Goal: Task Accomplishment & Management: Complete application form

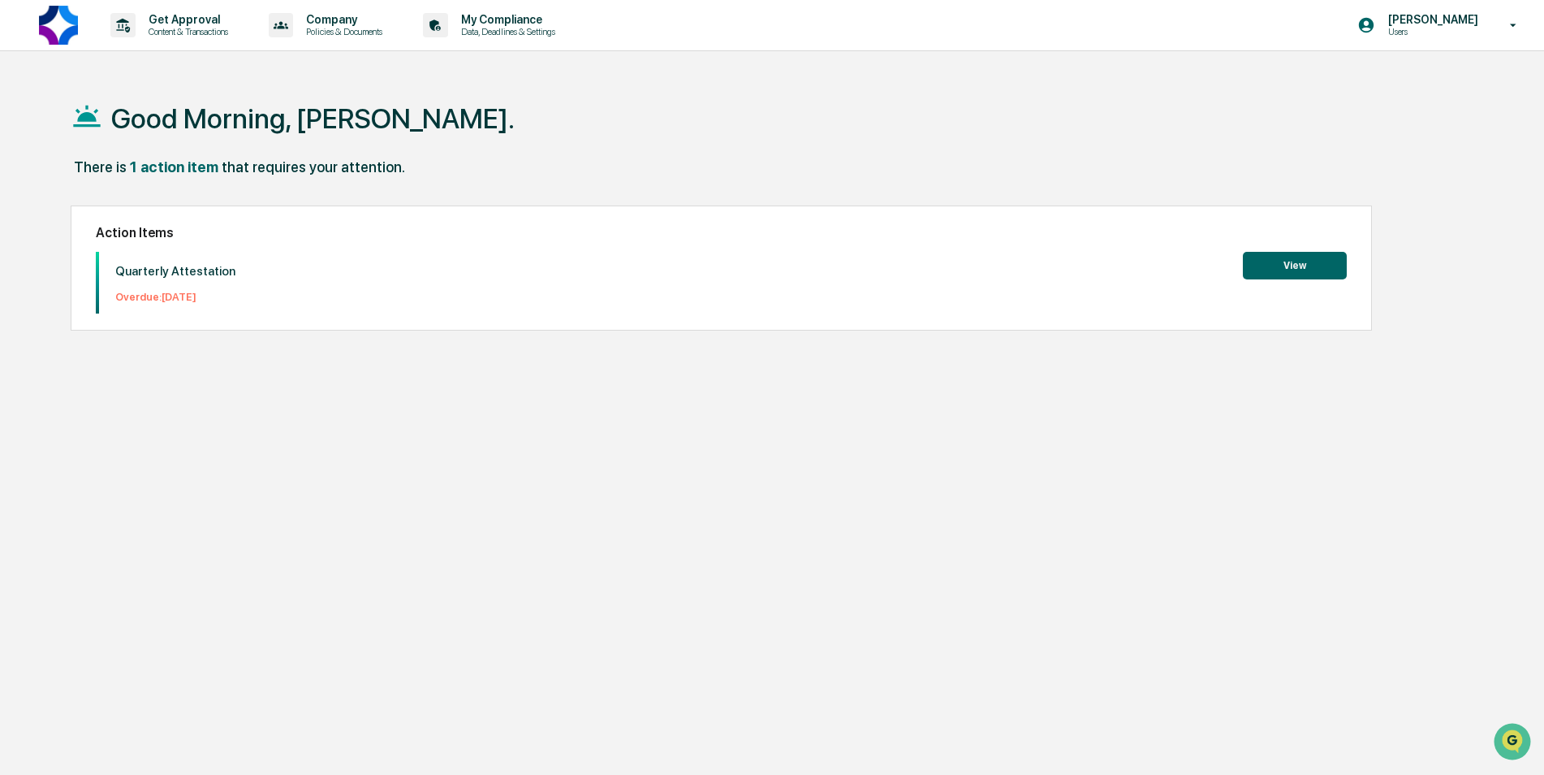
click at [1305, 262] on button "View" at bounding box center [1295, 266] width 104 height 28
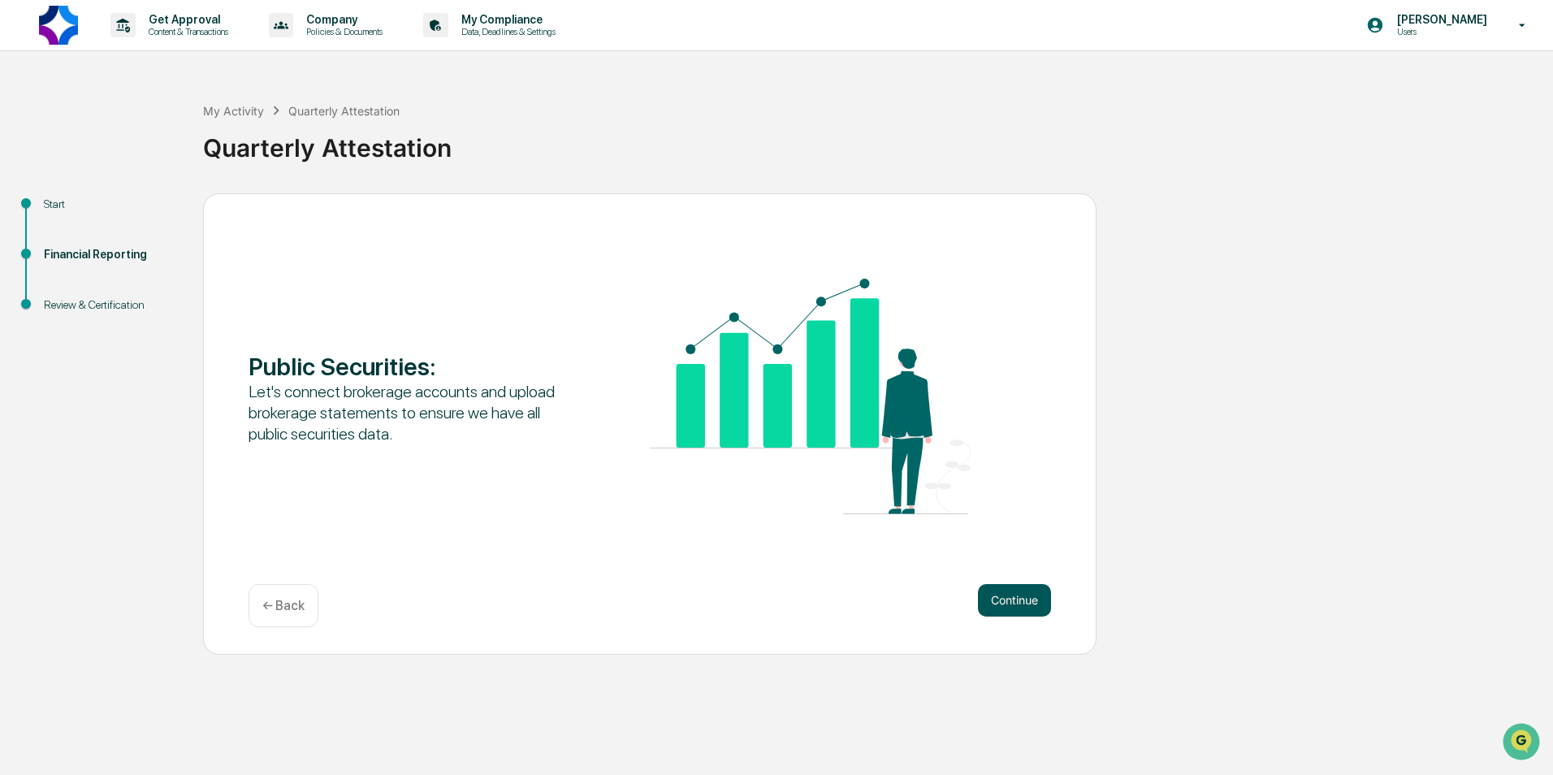
click at [1001, 607] on button "Continue" at bounding box center [1014, 600] width 73 height 32
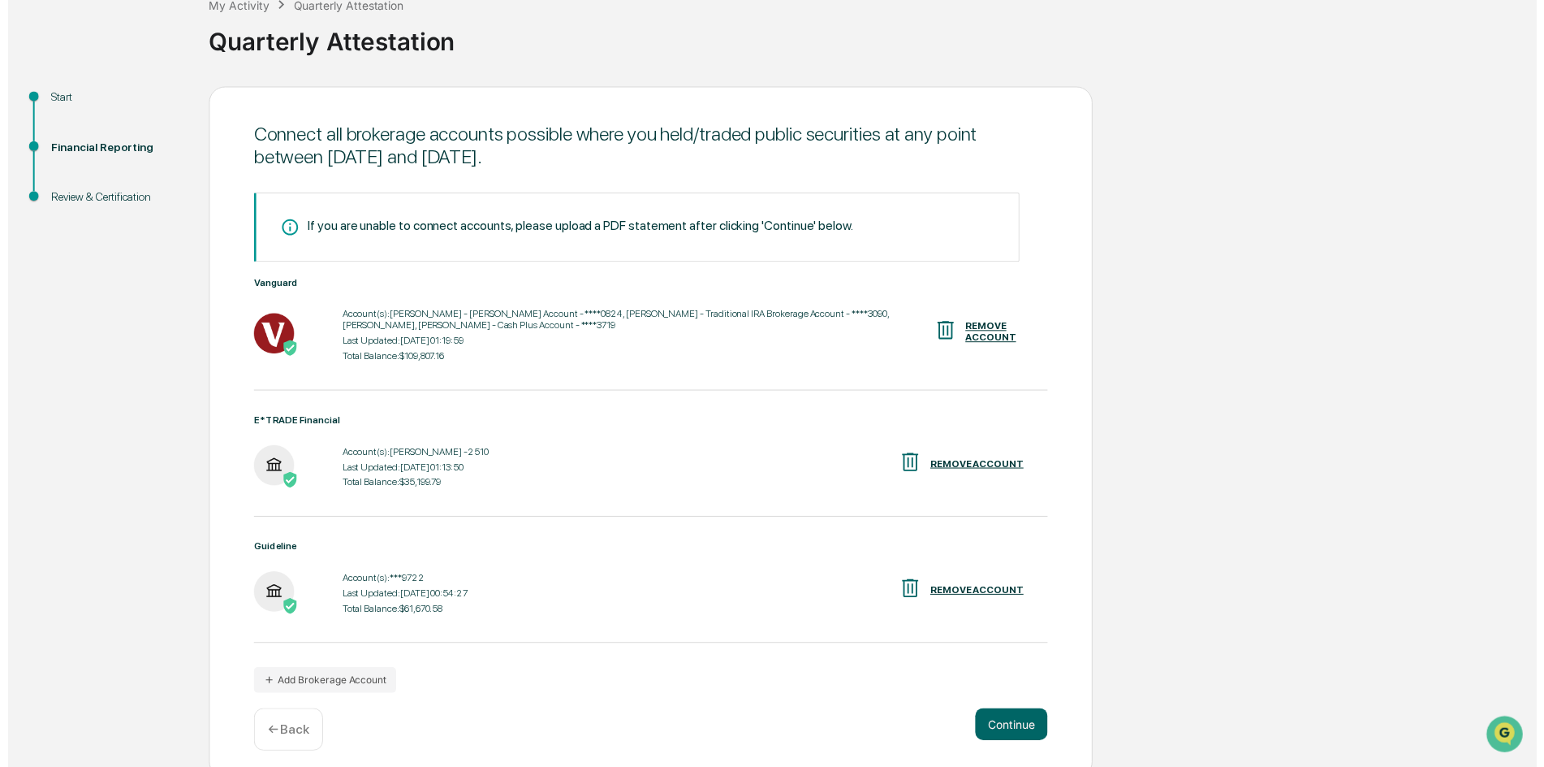
scroll to position [117, 0]
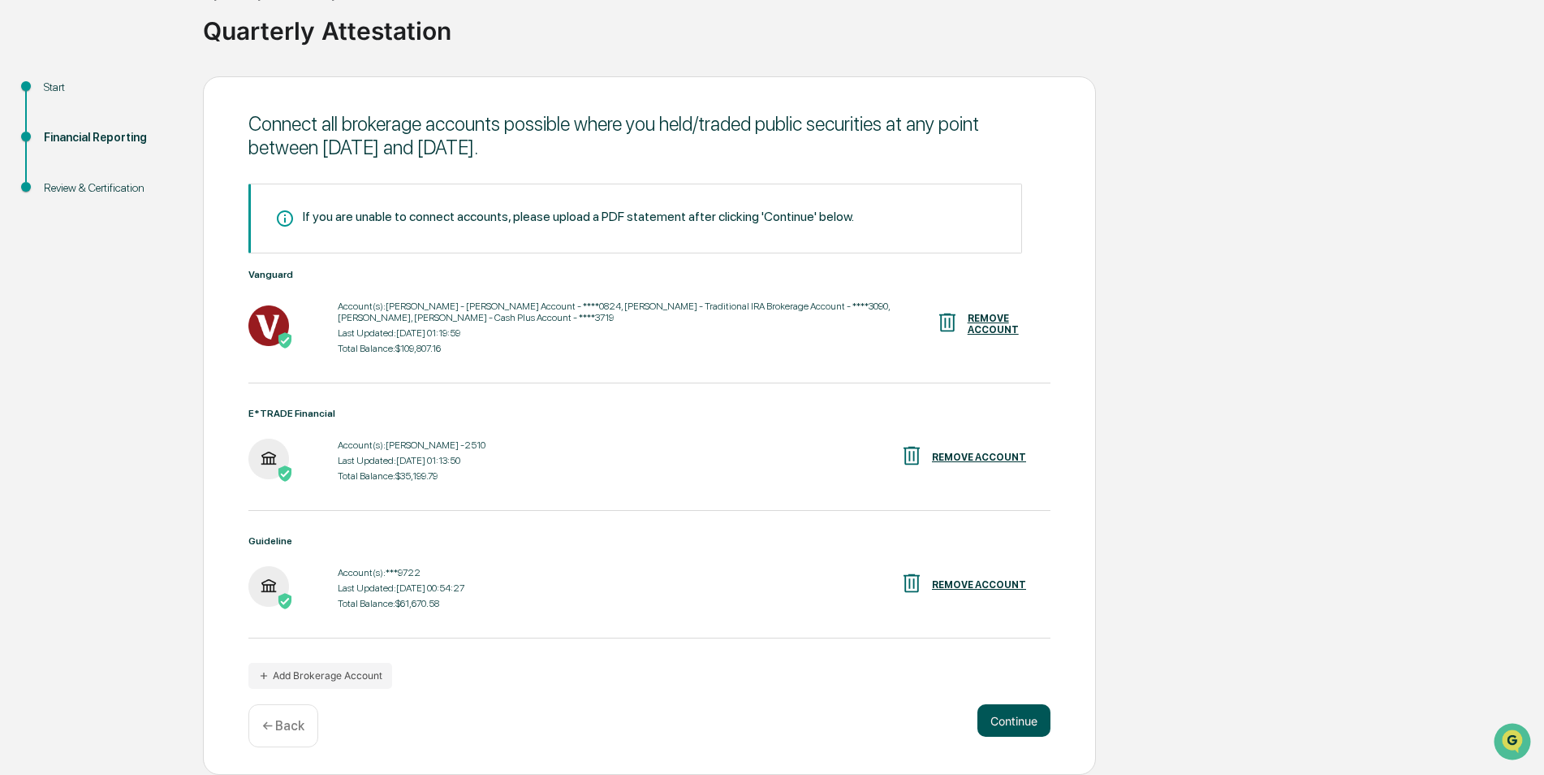
click at [1022, 720] on button "Continue" at bounding box center [1014, 720] width 73 height 32
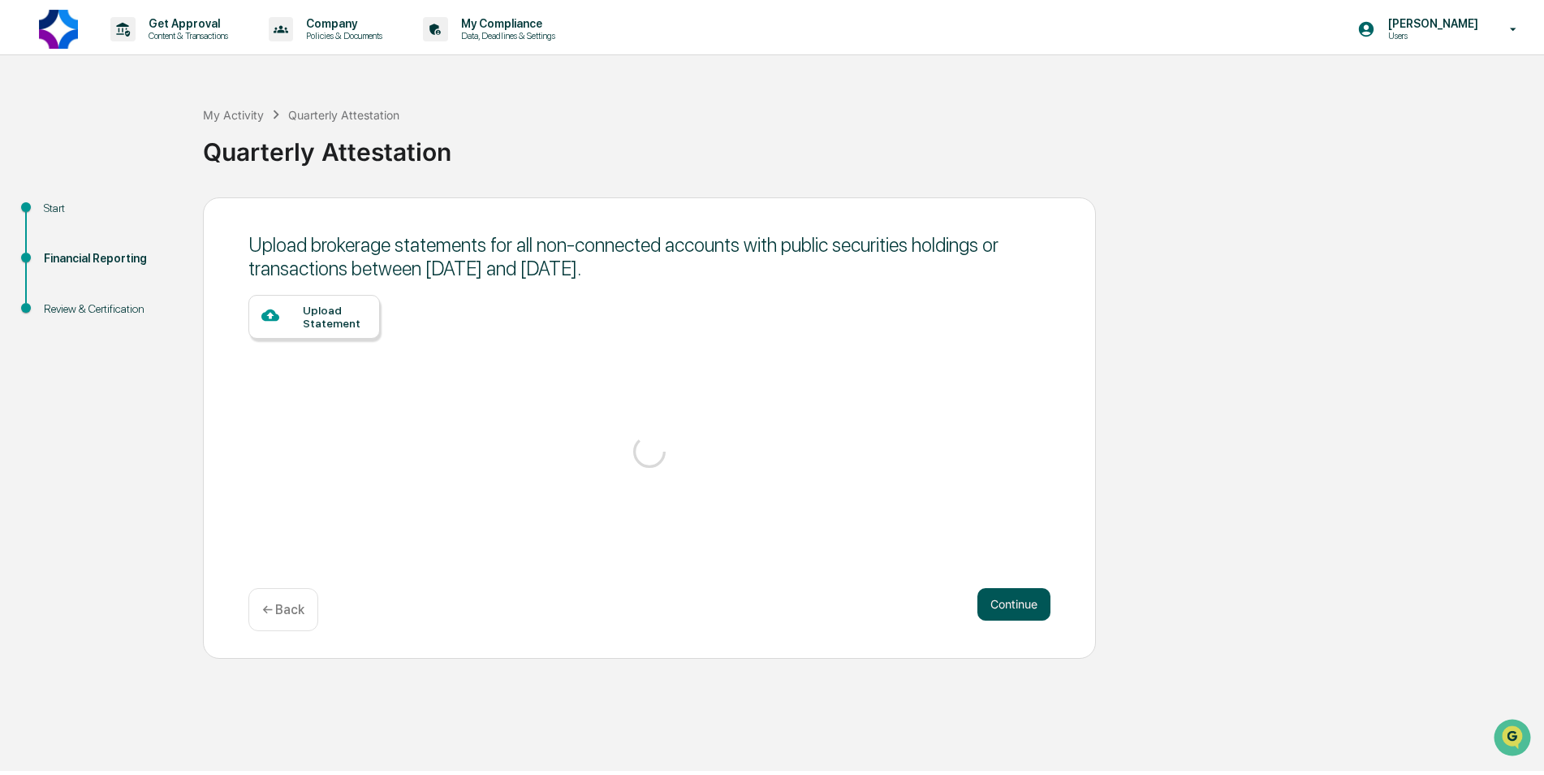
scroll to position [0, 0]
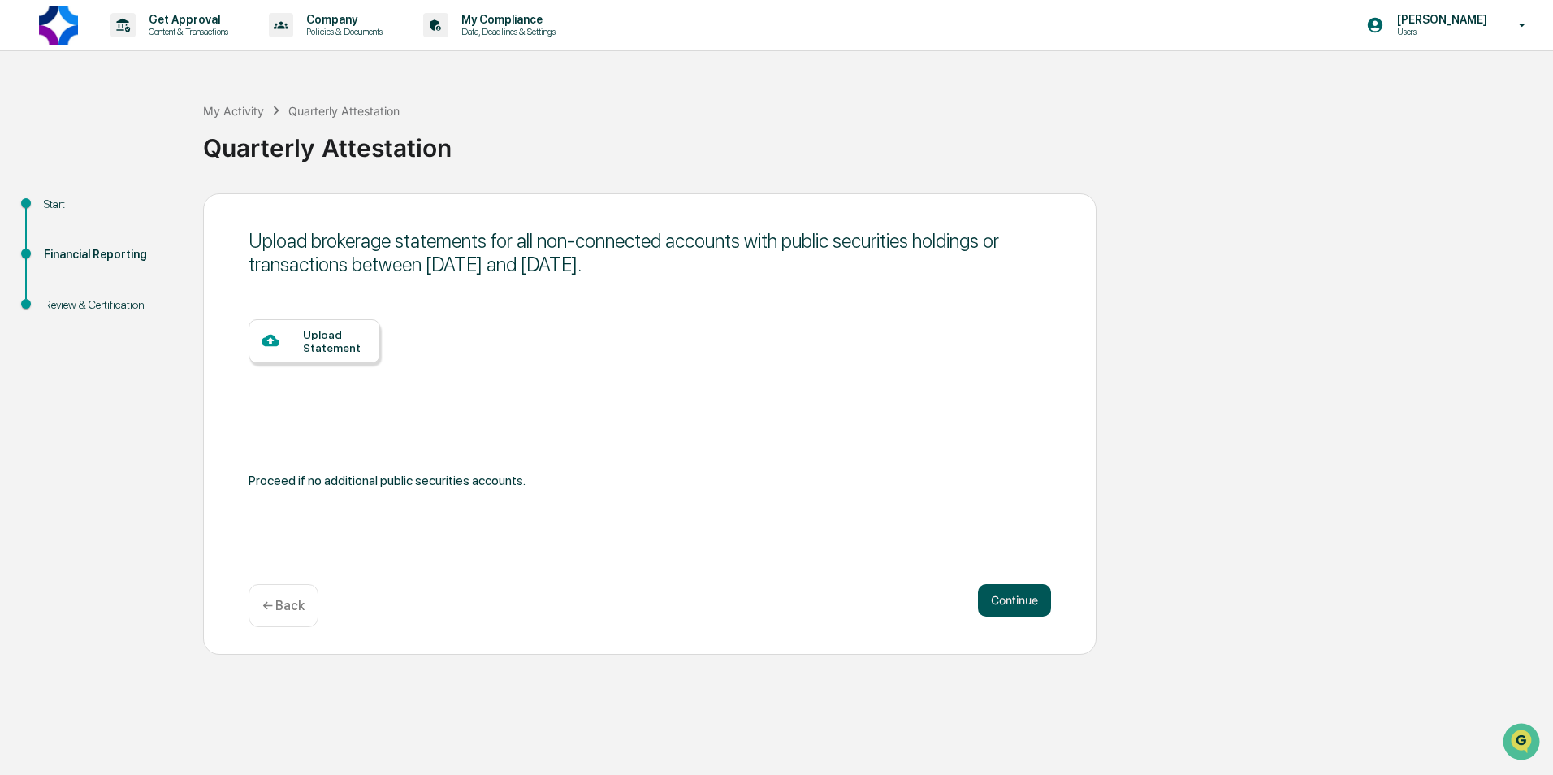
click at [1013, 607] on button "Continue" at bounding box center [1014, 600] width 73 height 32
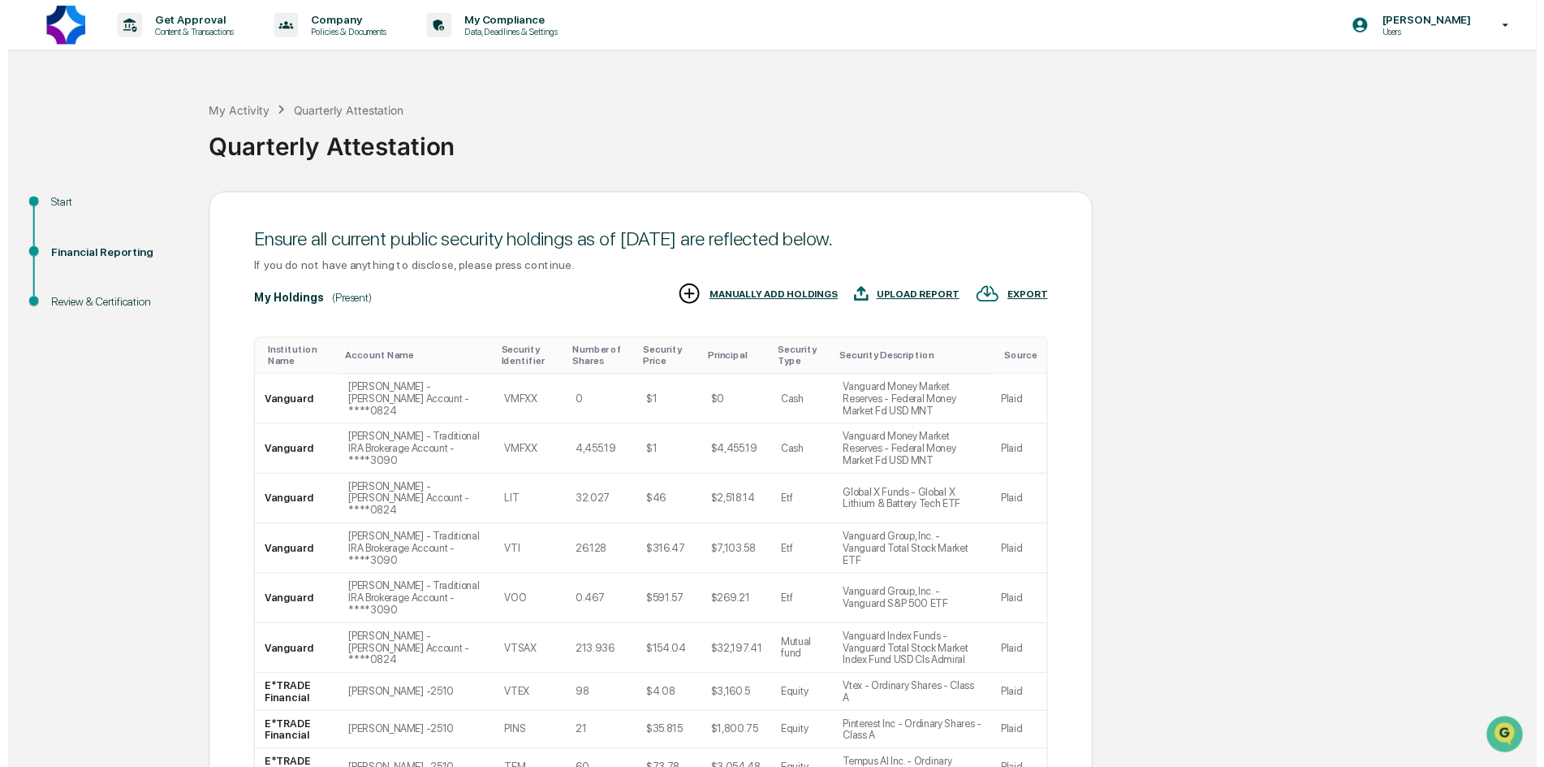
scroll to position [199, 0]
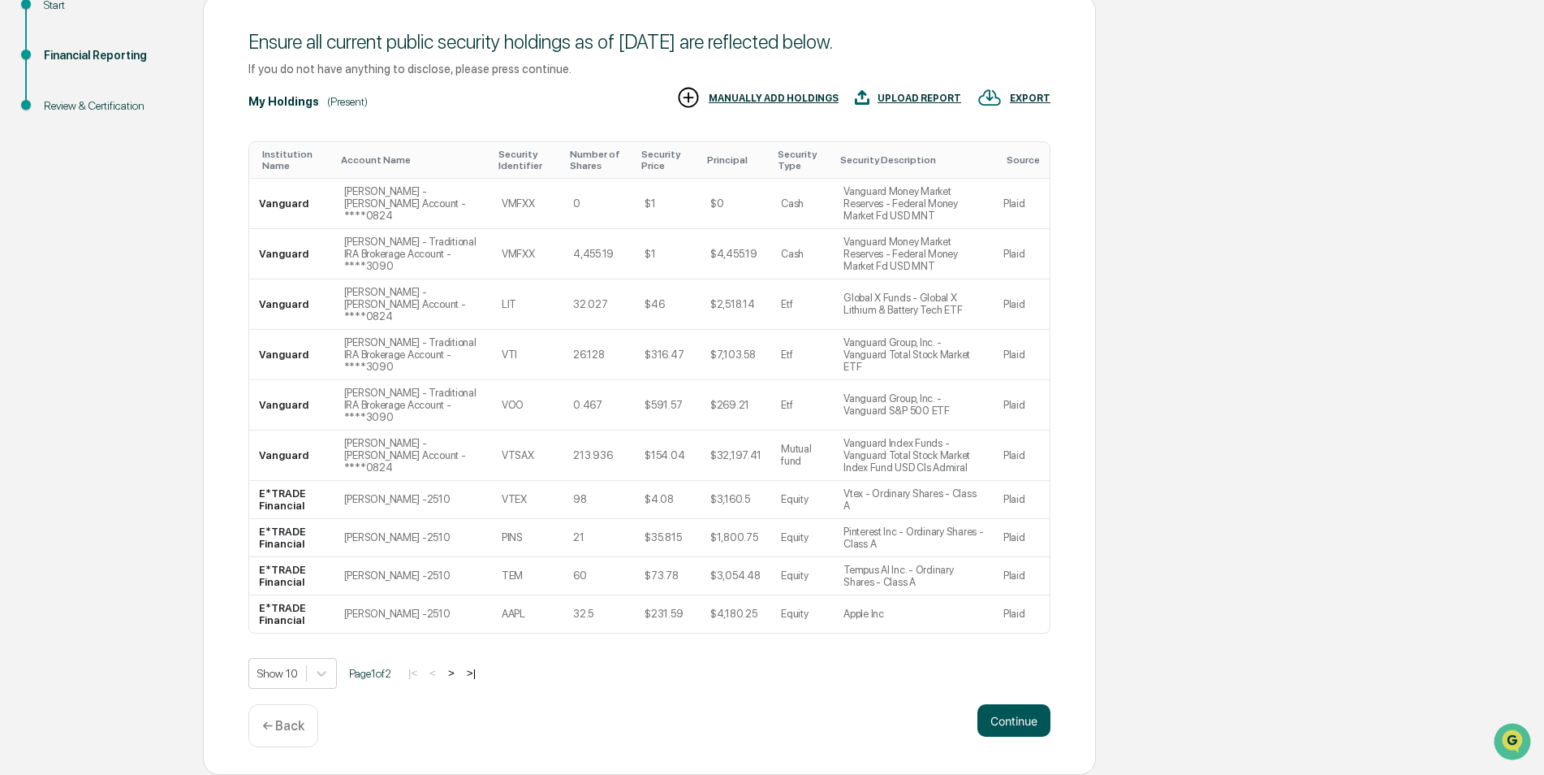
click at [1009, 724] on button "Continue" at bounding box center [1014, 720] width 73 height 32
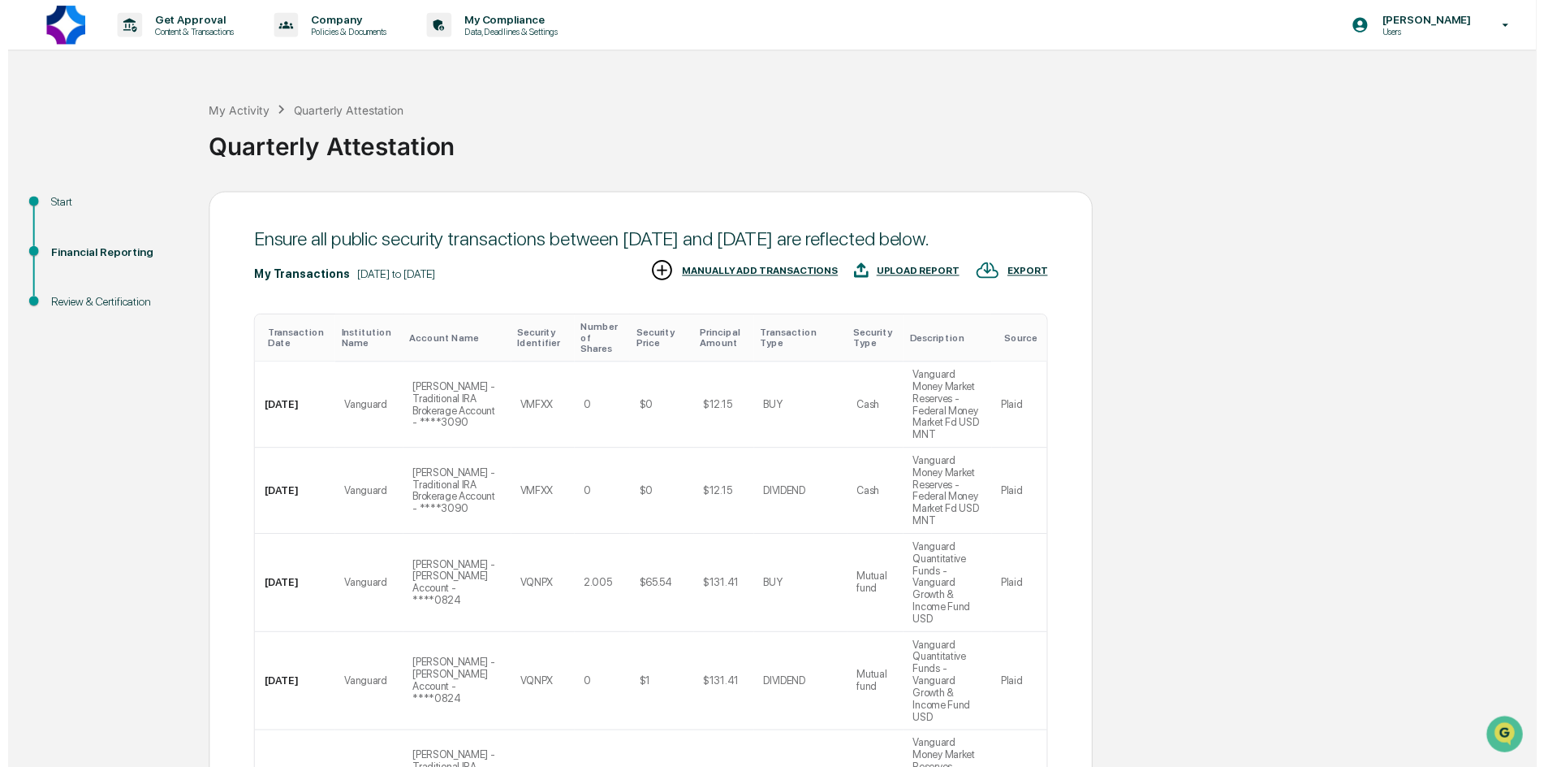
scroll to position [395, 0]
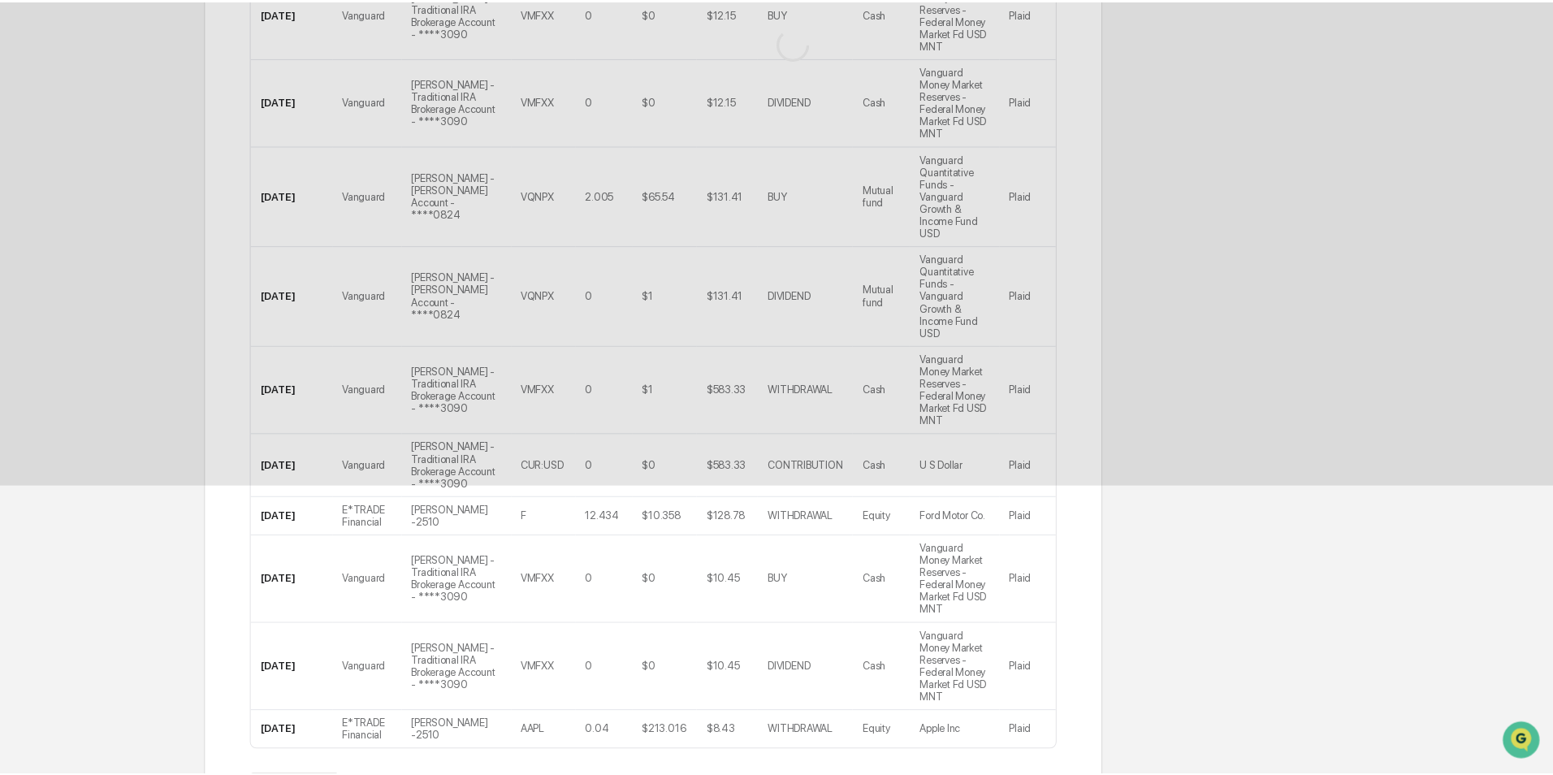
scroll to position [0, 0]
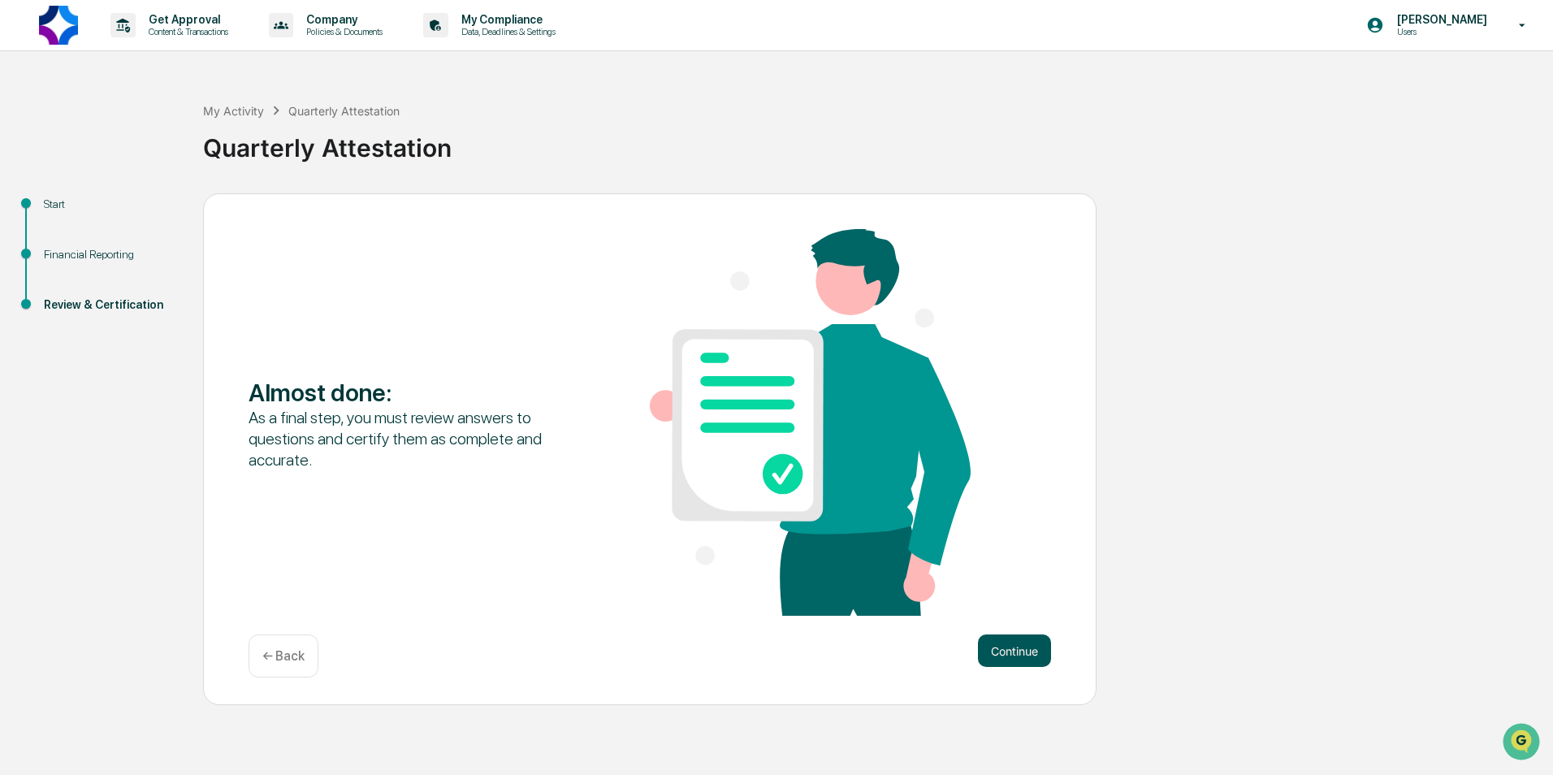
click at [1012, 654] on button "Continue" at bounding box center [1014, 650] width 73 height 32
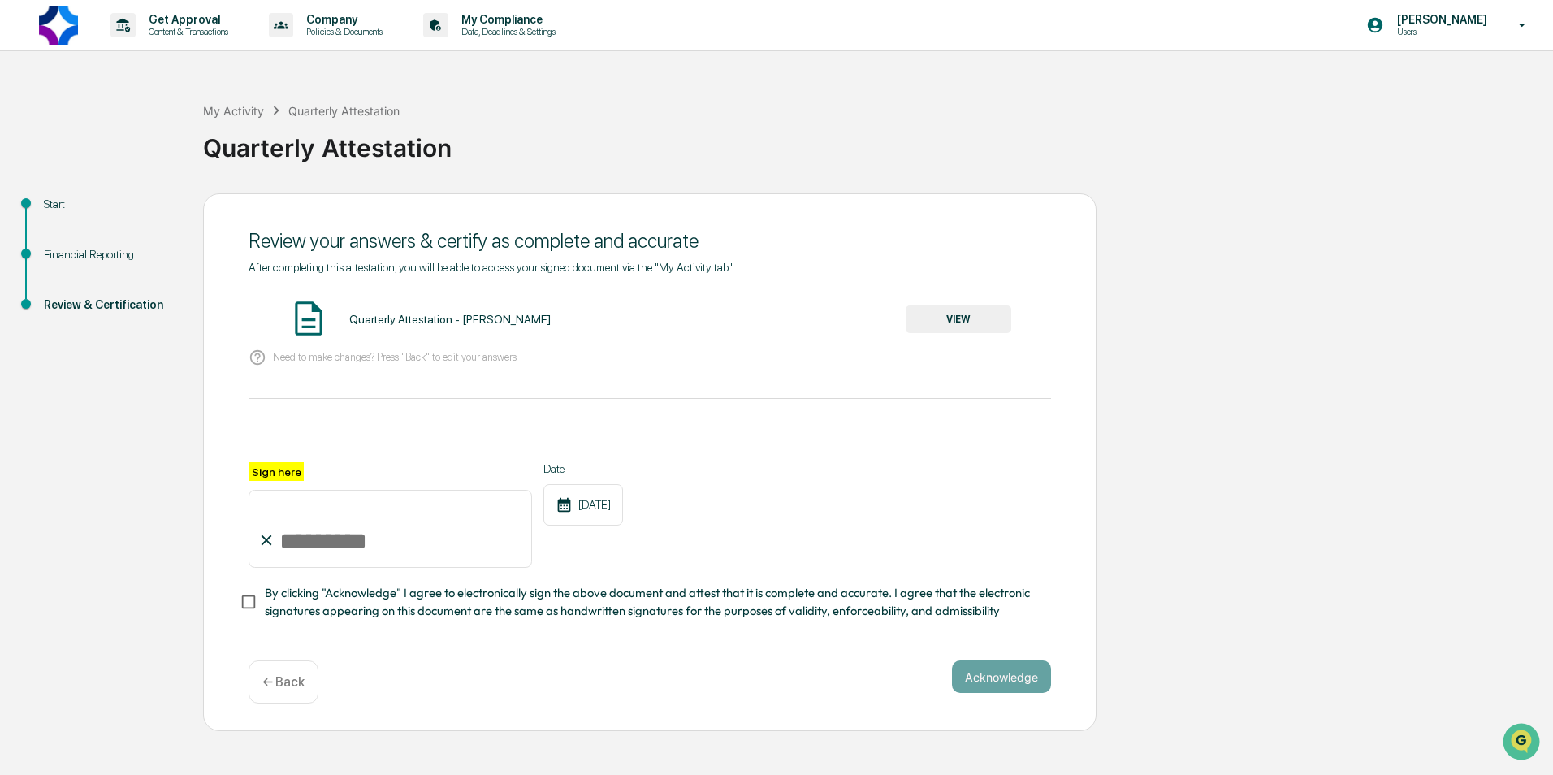
click at [388, 536] on input "Sign here" at bounding box center [389, 529] width 283 height 78
type input "**********"
click at [310, 608] on span "By clicking "Acknowledge" I agree to electronically sign the above document and…" at bounding box center [651, 602] width 773 height 37
click at [1009, 678] on button "Acknowledge" at bounding box center [1001, 676] width 99 height 32
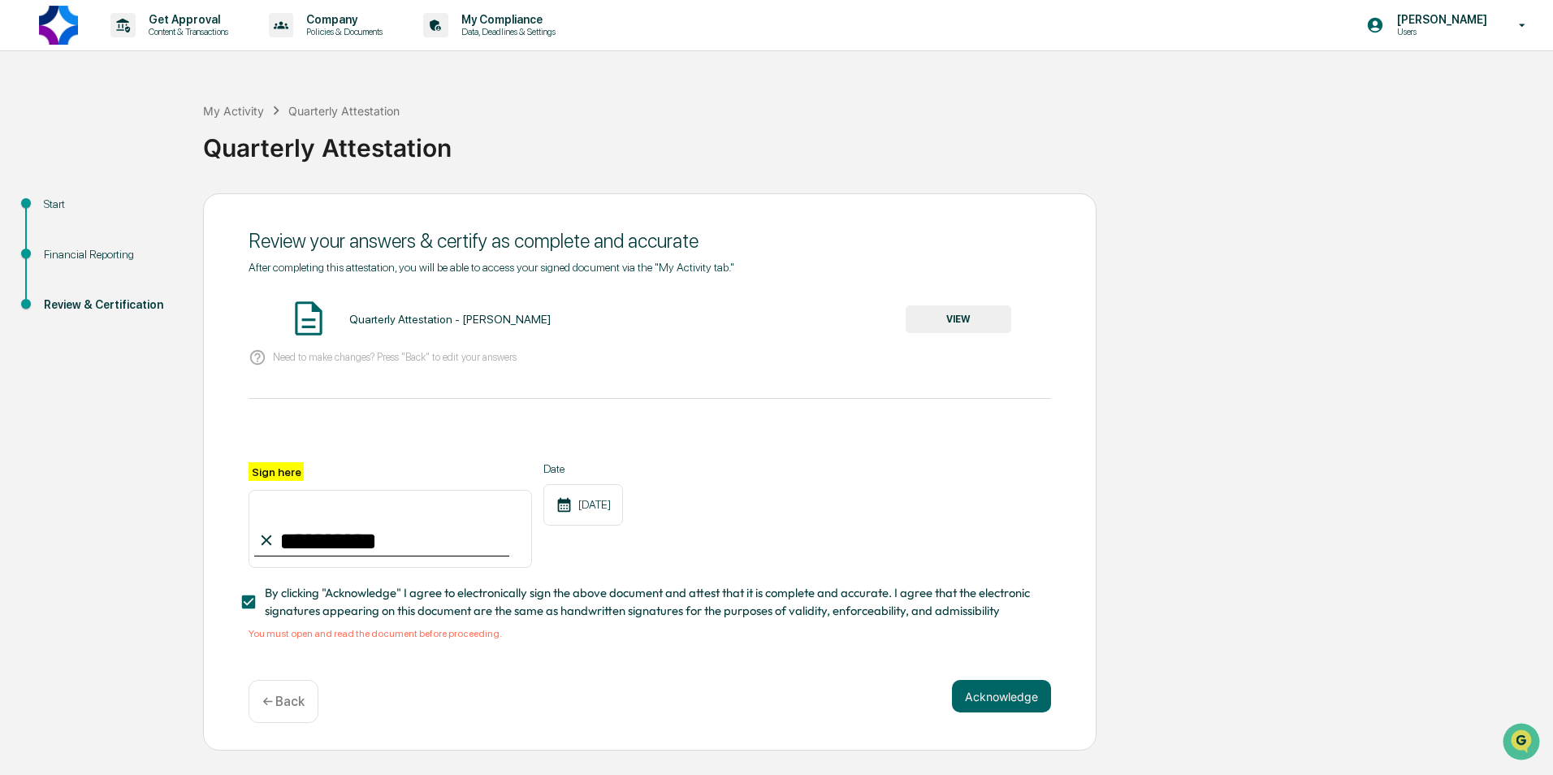
click at [961, 307] on button "VIEW" at bounding box center [958, 319] width 106 height 28
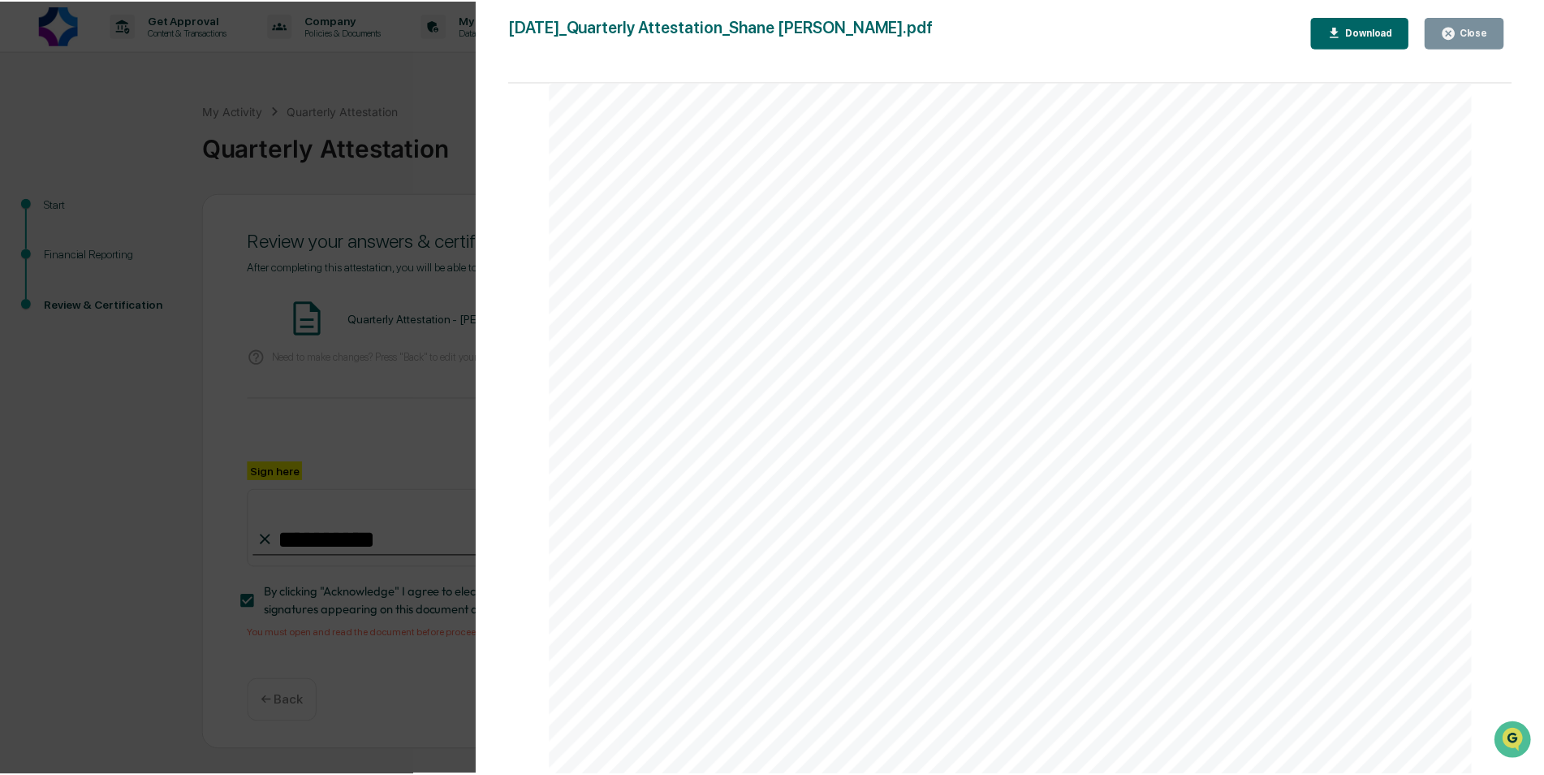
scroll to position [3618, 0]
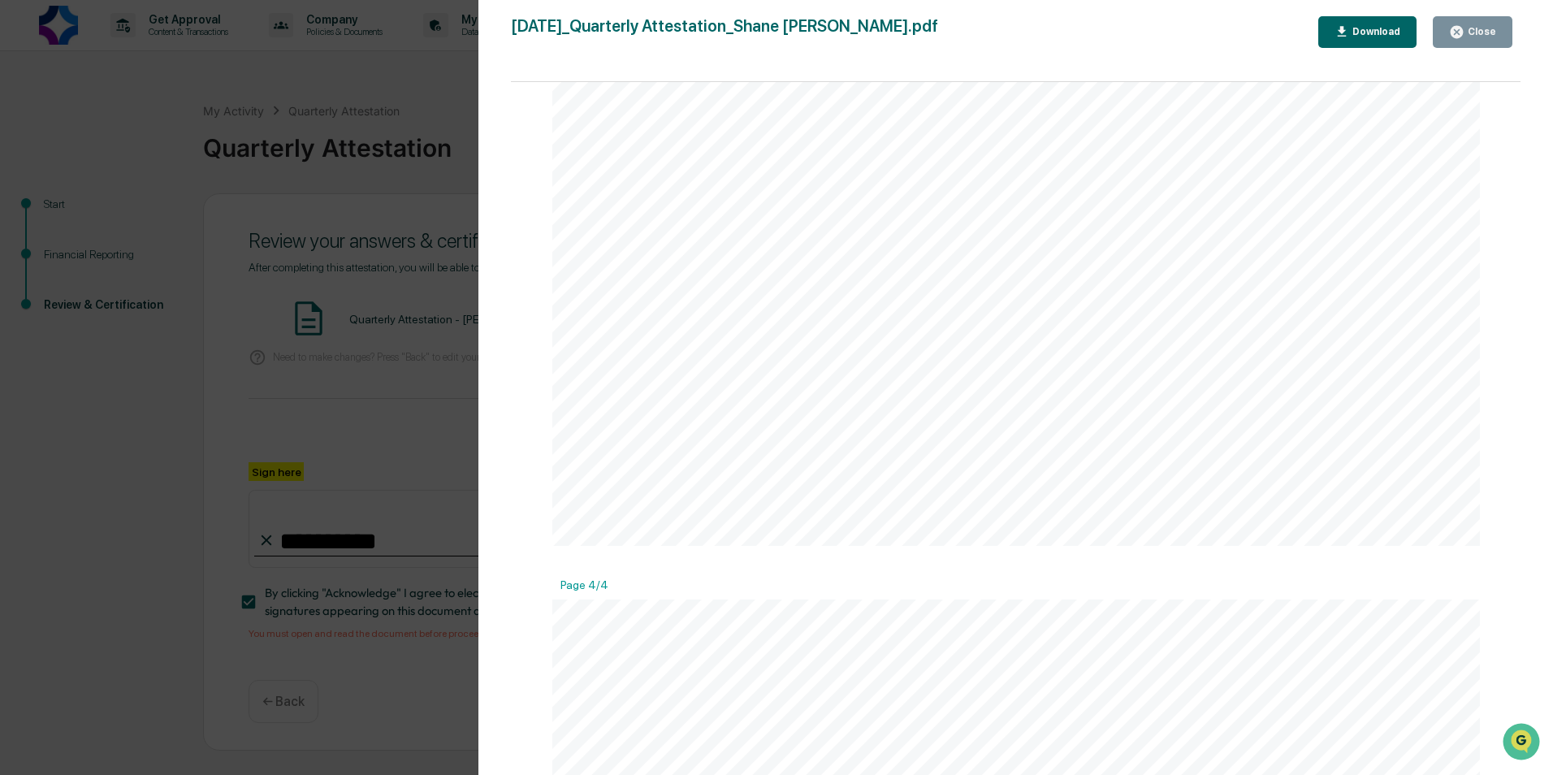
click at [1457, 35] on icon "button" at bounding box center [1456, 32] width 12 height 12
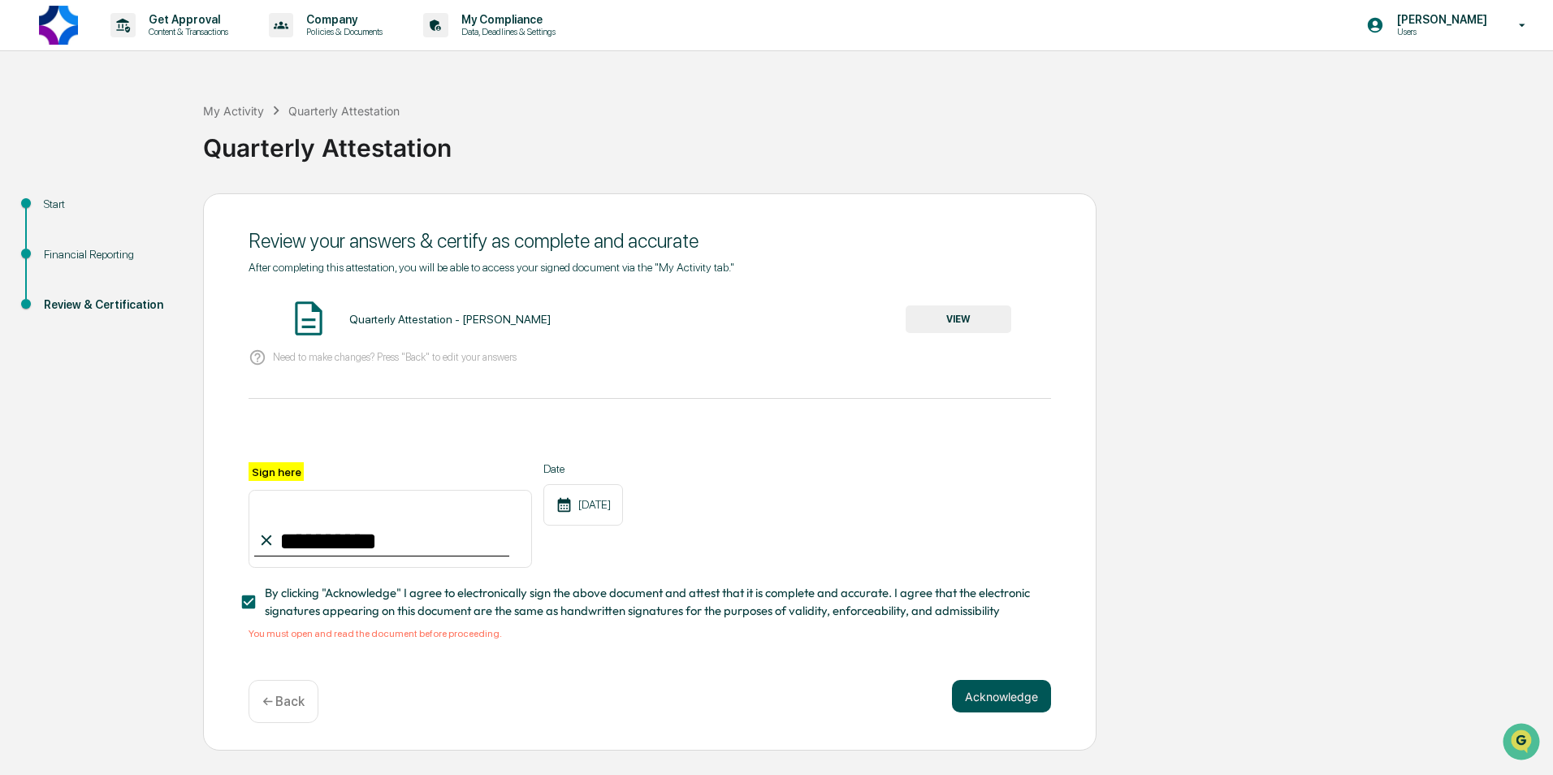
click at [1012, 702] on button "Acknowledge" at bounding box center [1001, 696] width 99 height 32
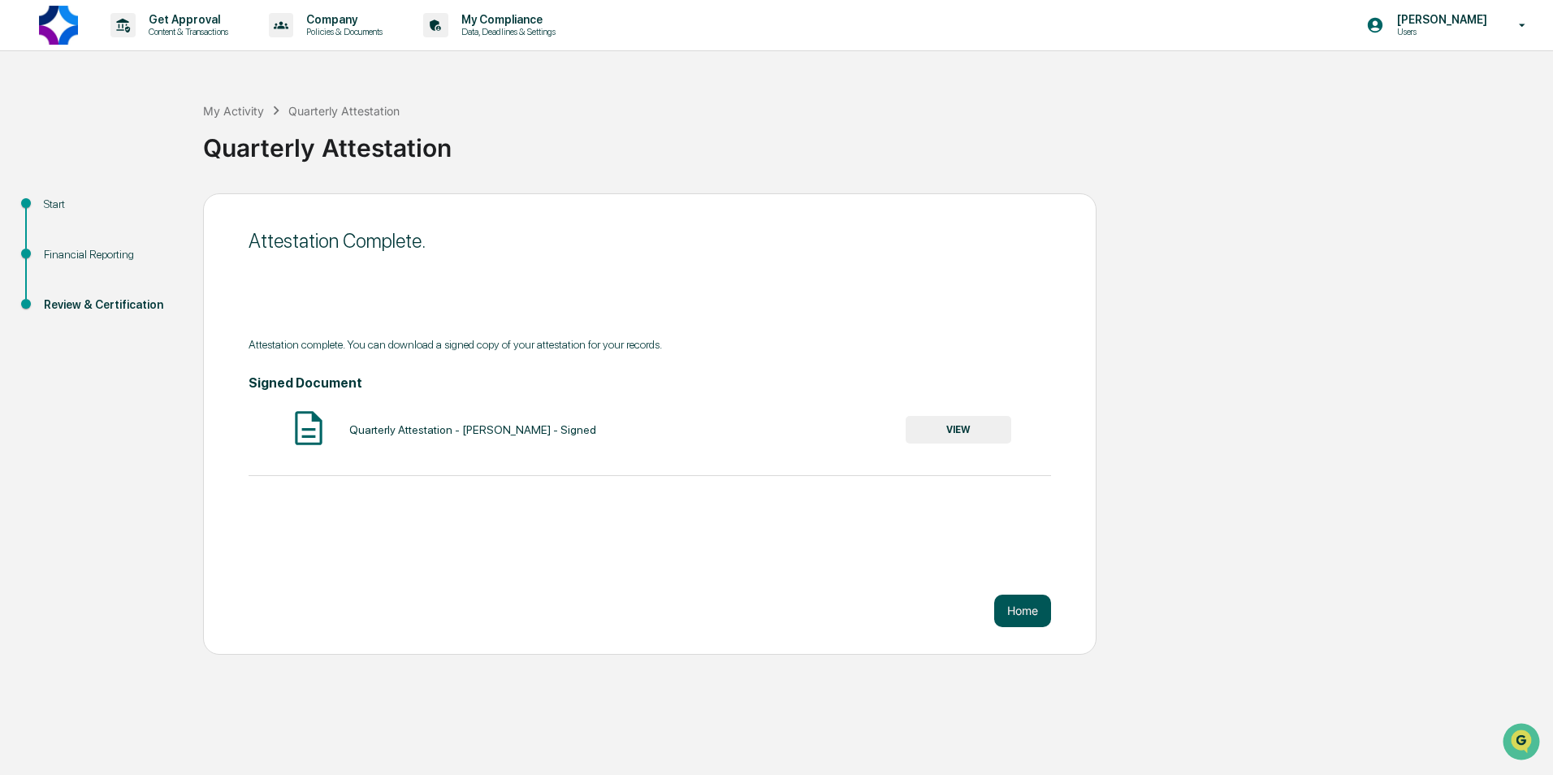
click at [1034, 615] on button "Home" at bounding box center [1022, 610] width 57 height 32
